Goal: Find contact information: Find contact information

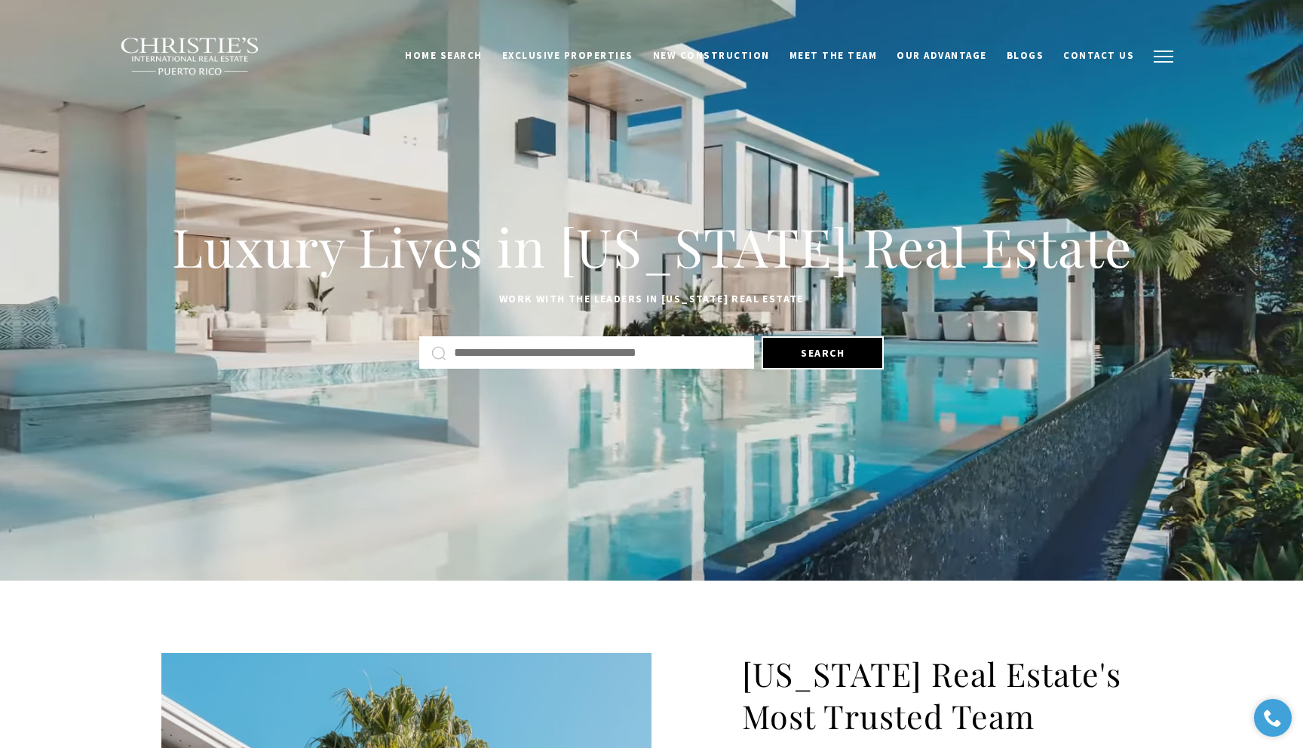
click at [1157, 57] on span "button" at bounding box center [1163, 57] width 20 height 2
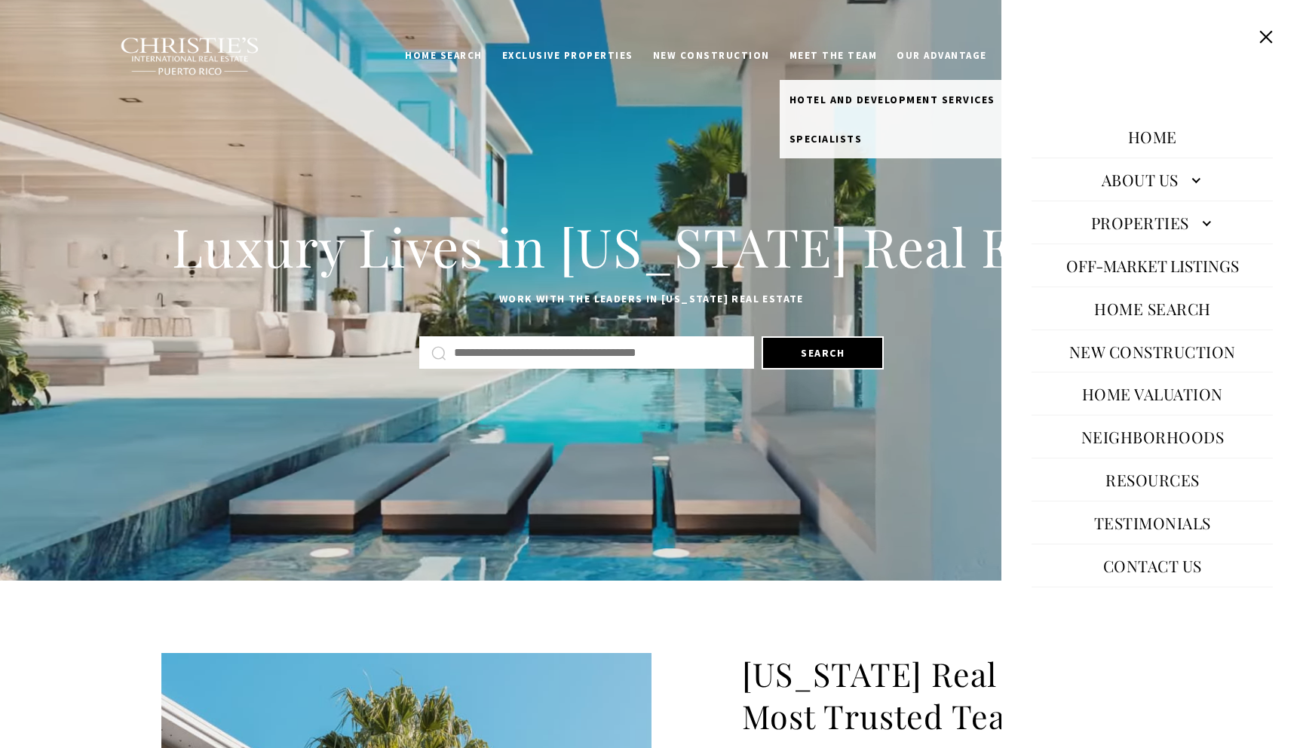
click at [861, 50] on link "Meet the Team" at bounding box center [833, 55] width 108 height 29
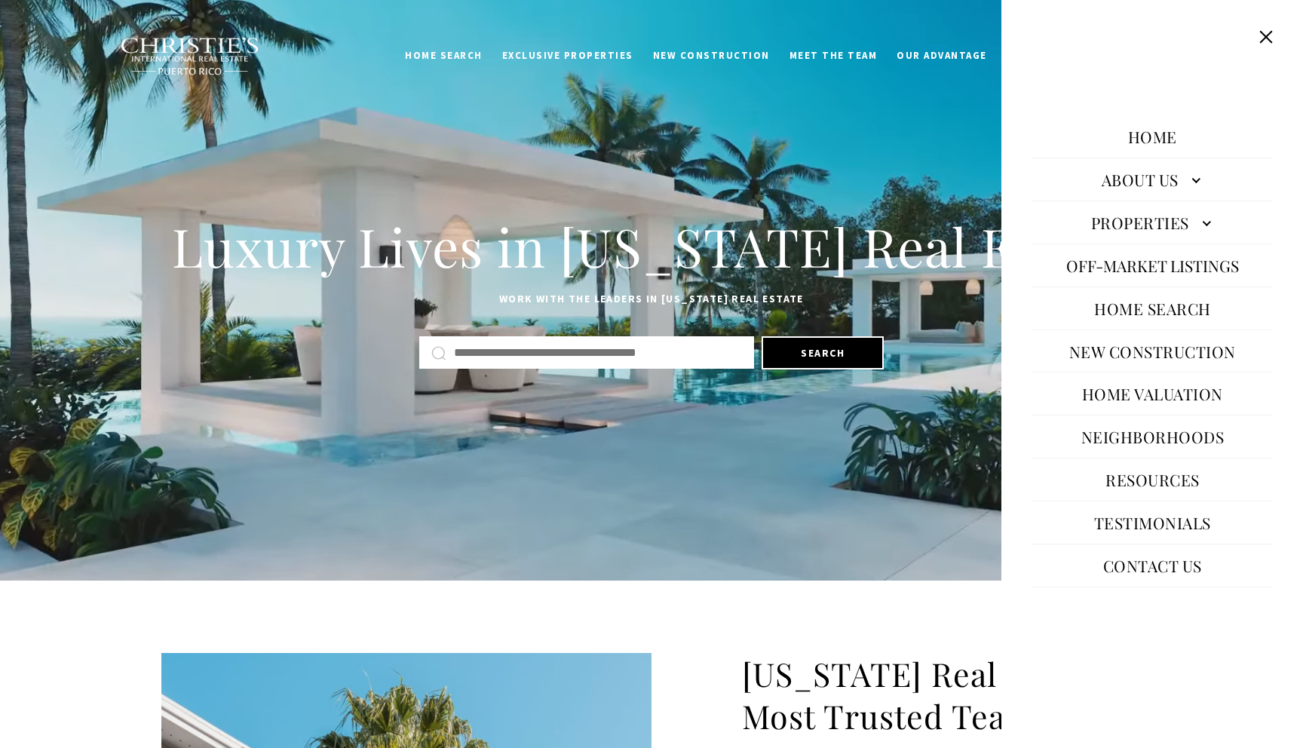
click at [863, 60] on link "Meet the Team" at bounding box center [833, 55] width 108 height 29
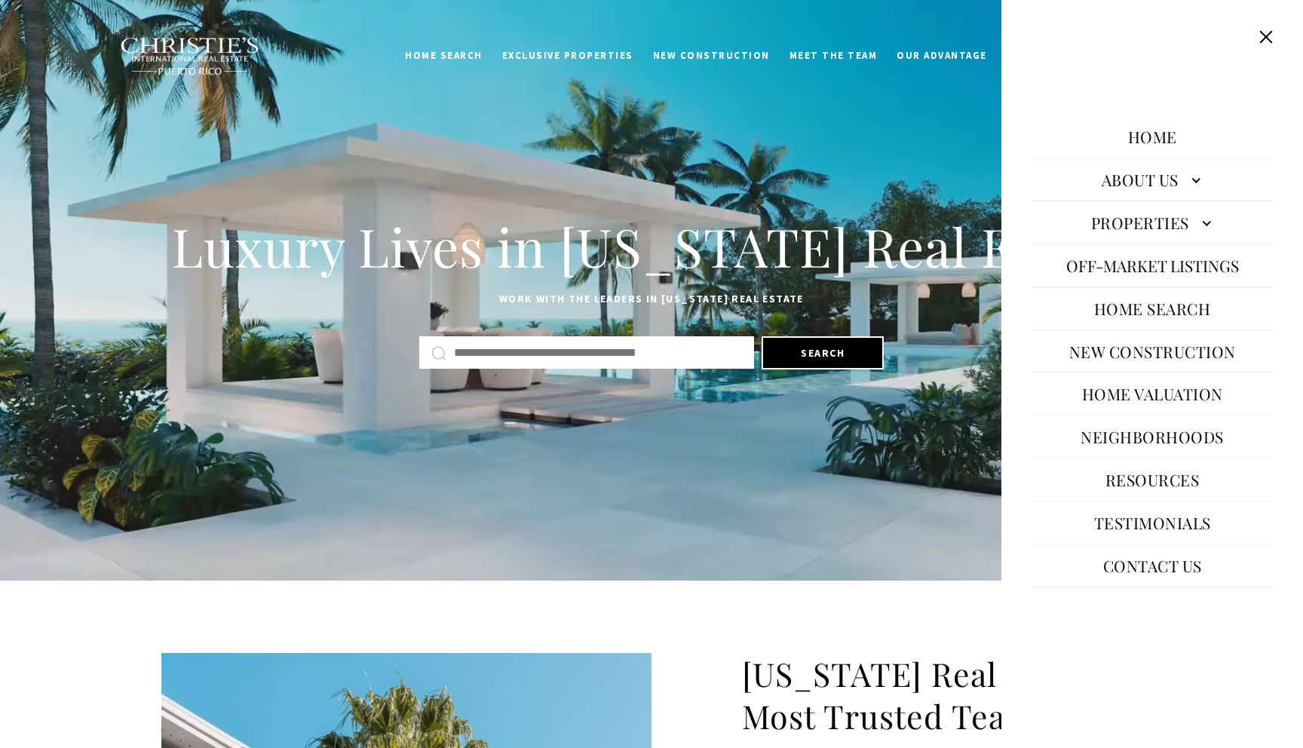
click at [1192, 177] on link "About Us" at bounding box center [1151, 179] width 241 height 36
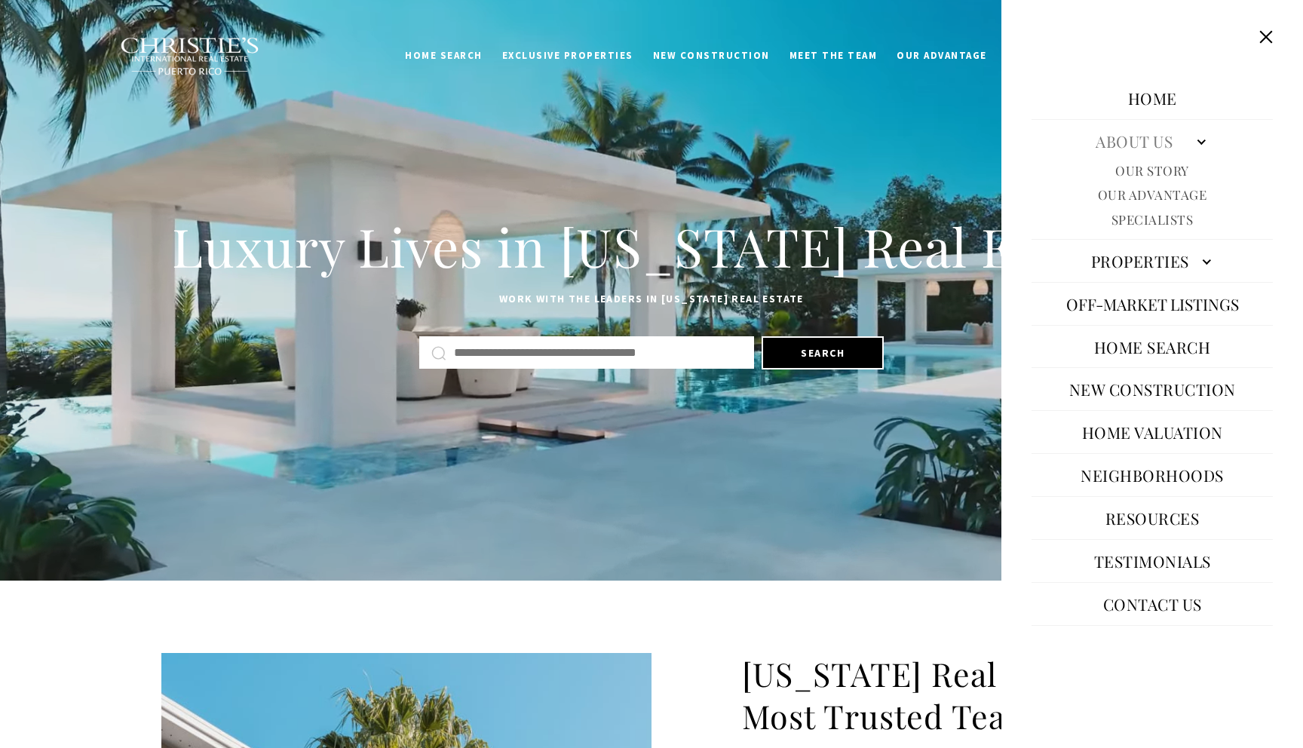
click at [1157, 216] on link "Specialists" at bounding box center [1152, 219] width 82 height 17
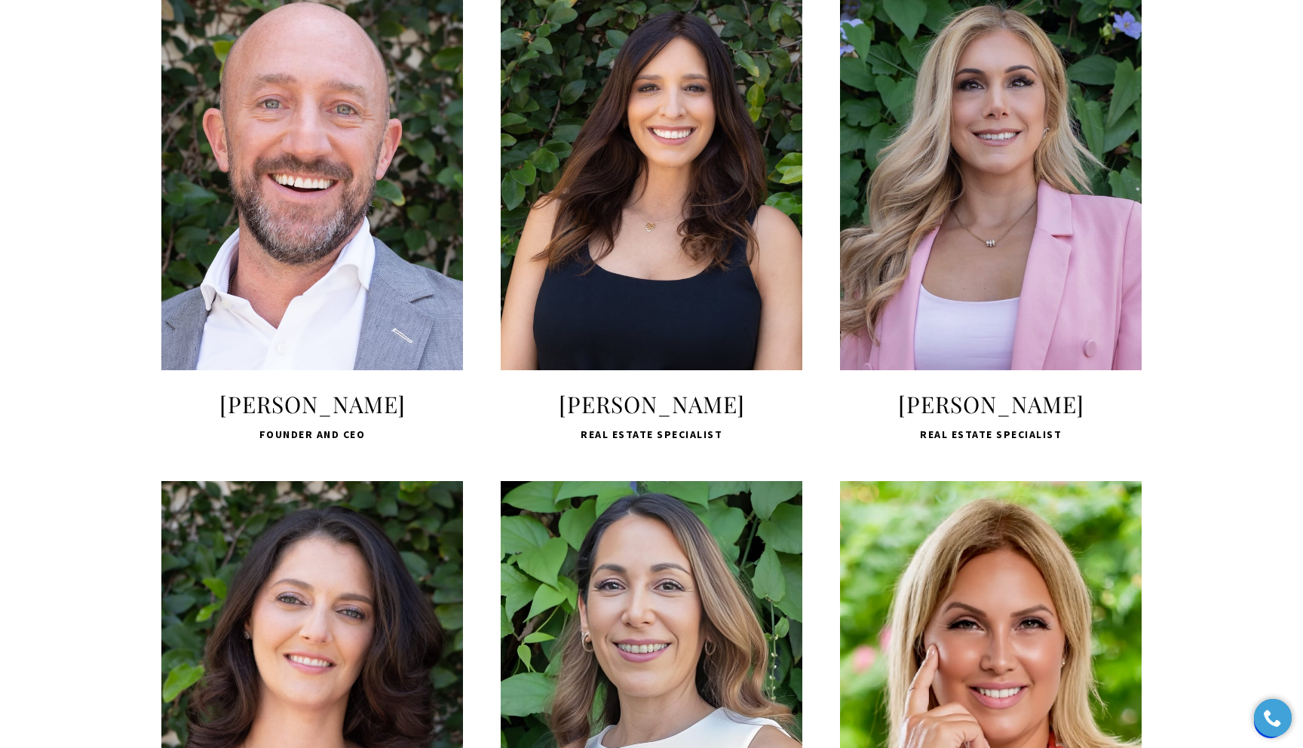
click at [320, 293] on span "LEARN MORE" at bounding box center [312, 296] width 201 height 44
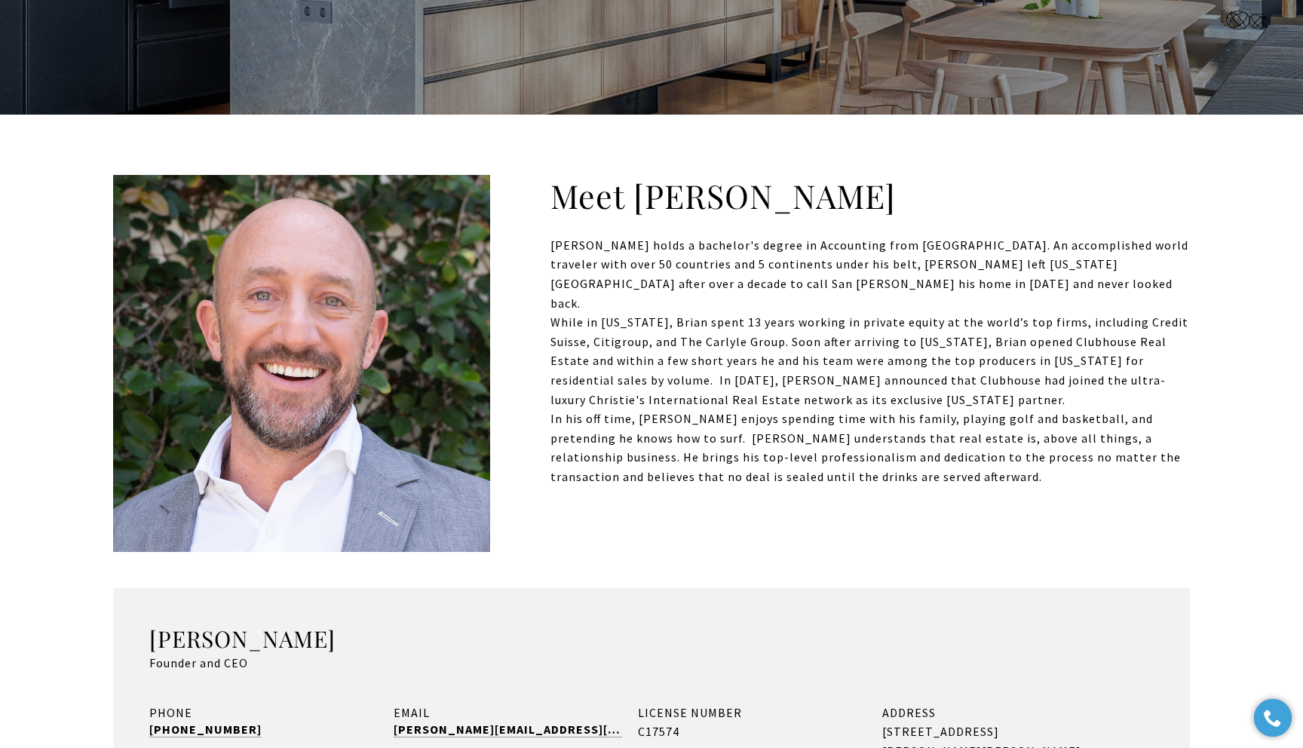
scroll to position [594, 0]
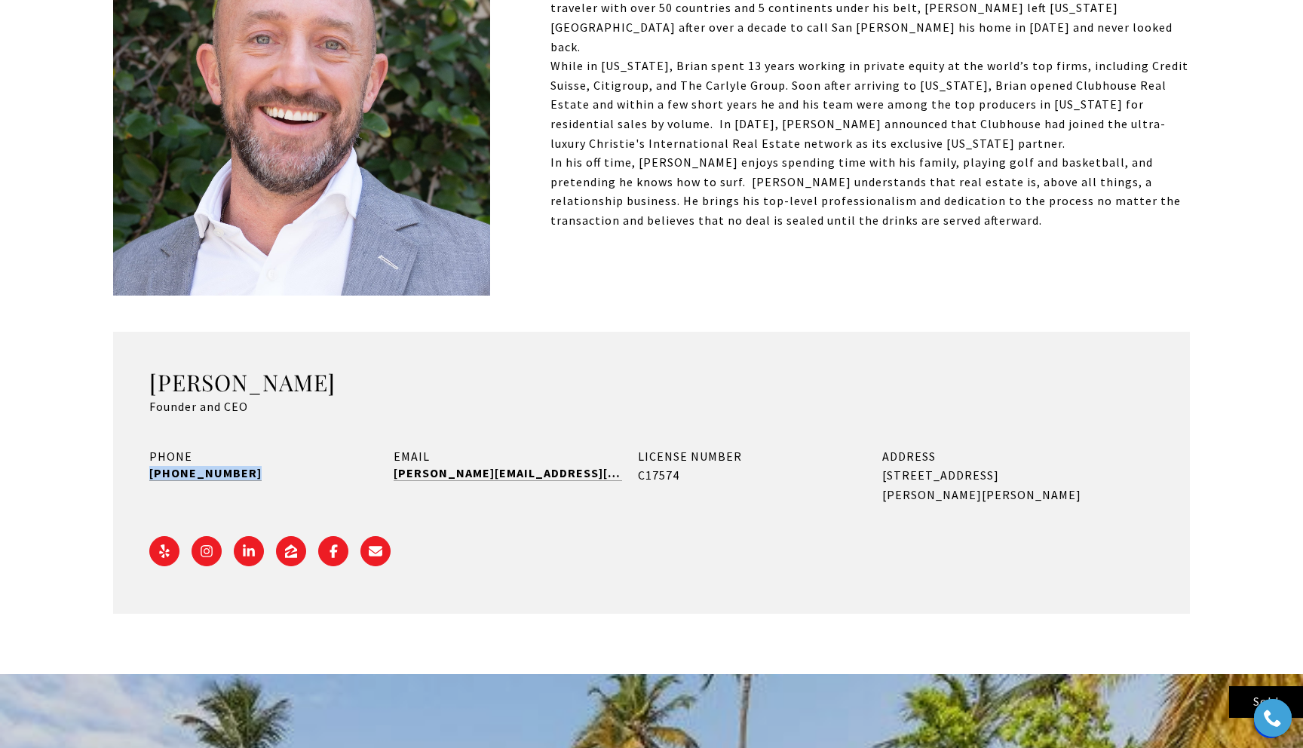
drag, startPoint x: 246, startPoint y: 472, endPoint x: 149, endPoint y: 474, distance: 97.3
click at [149, 474] on div "PHONE (787) 400-0699" at bounding box center [263, 476] width 228 height 58
copy link "(787) 400-0699"
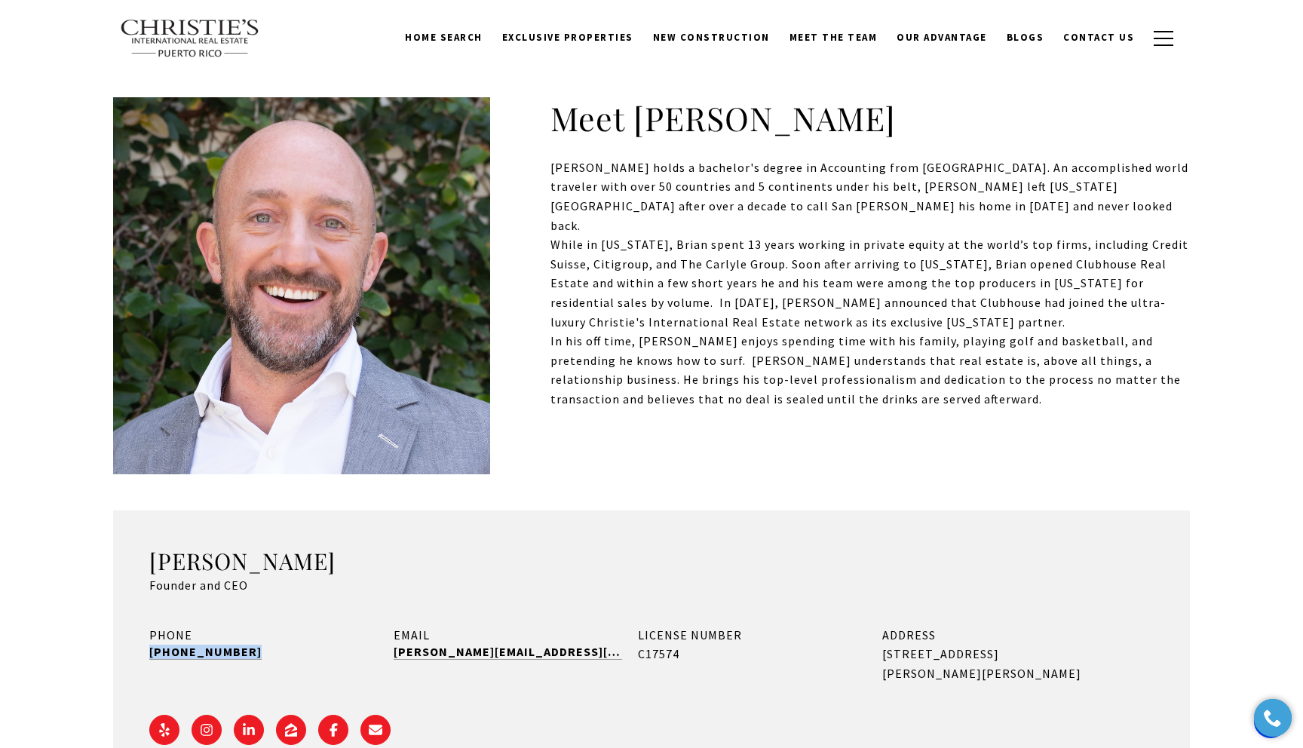
scroll to position [402, 0]
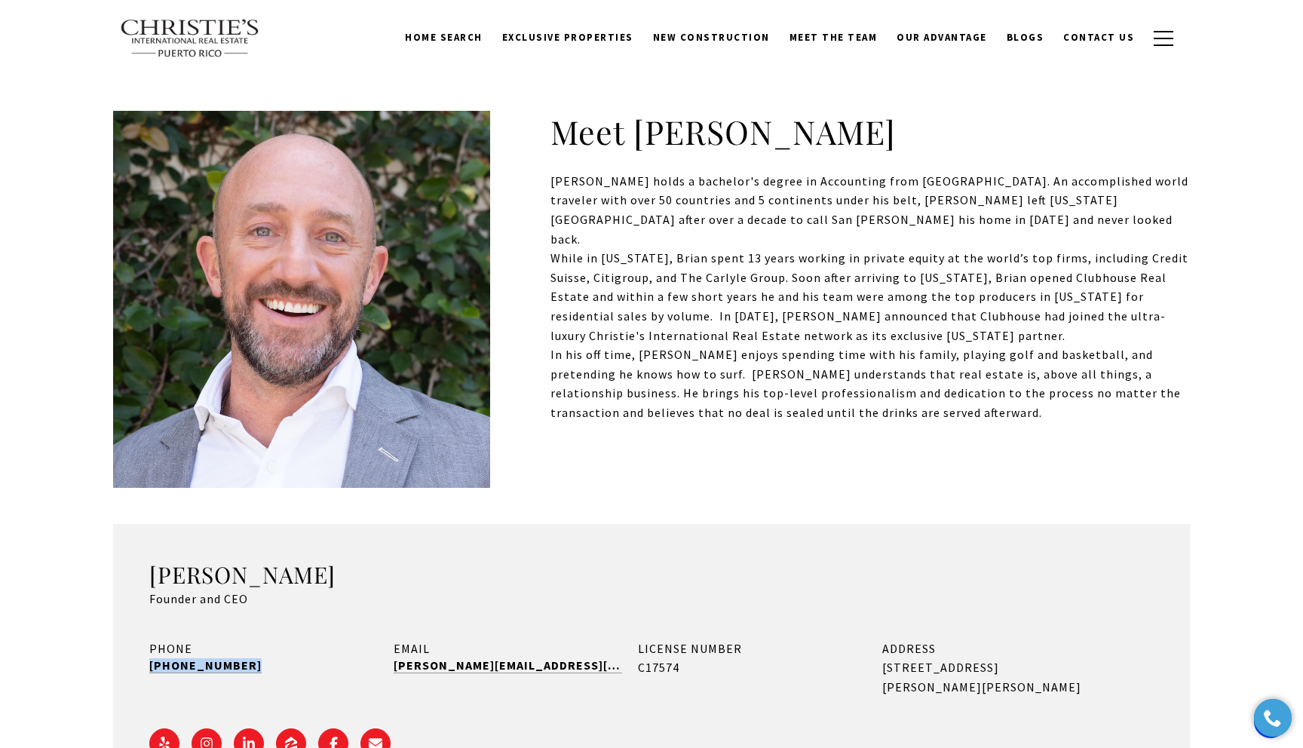
copy link "(787) 400-0699"
